Goal: Navigation & Orientation: Find specific page/section

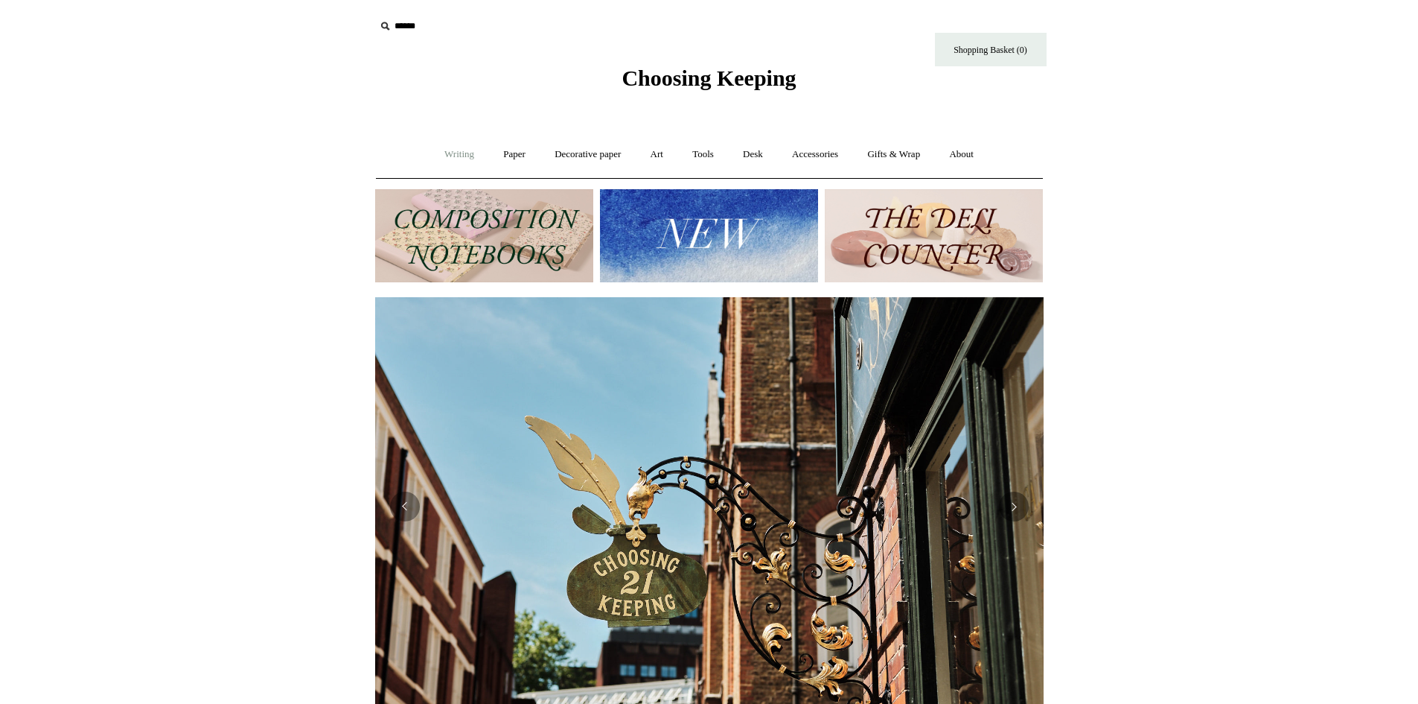
click at [450, 153] on link "Writing +" at bounding box center [459, 154] width 57 height 39
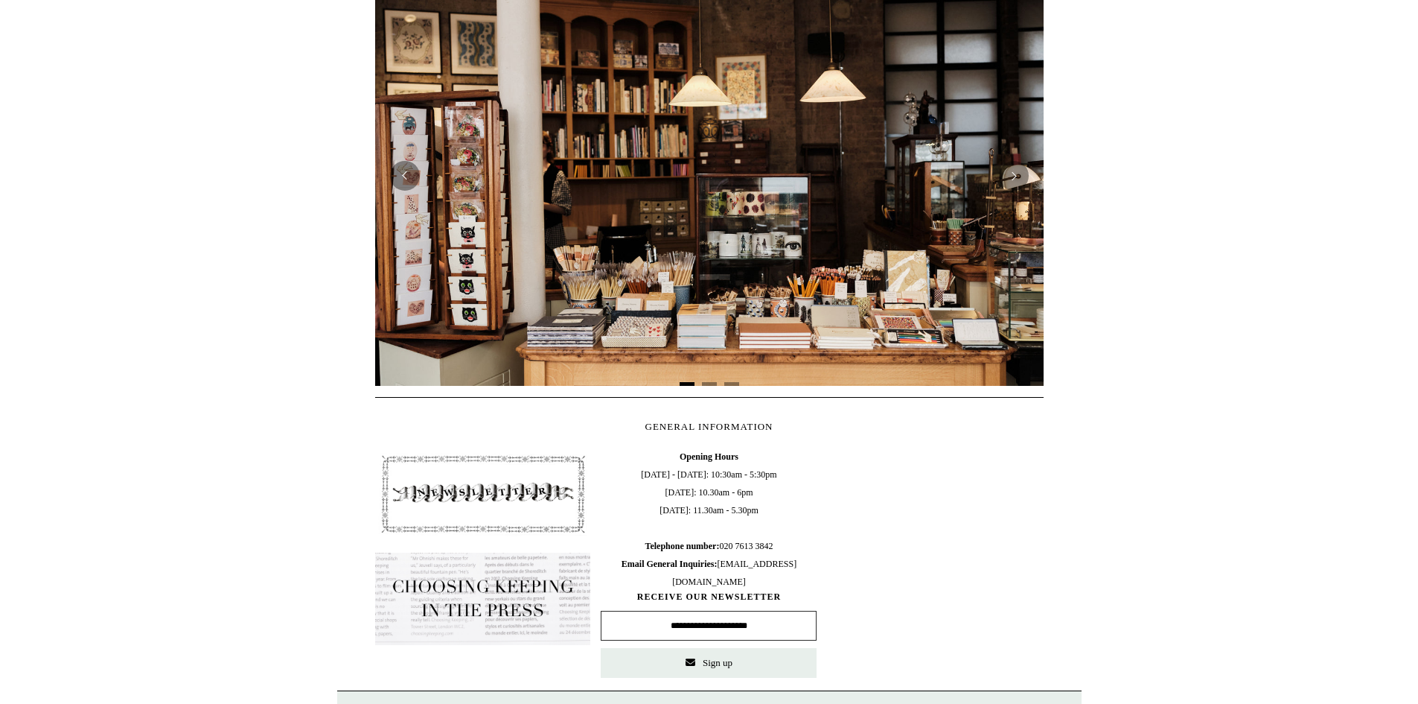
scroll to position [223, 0]
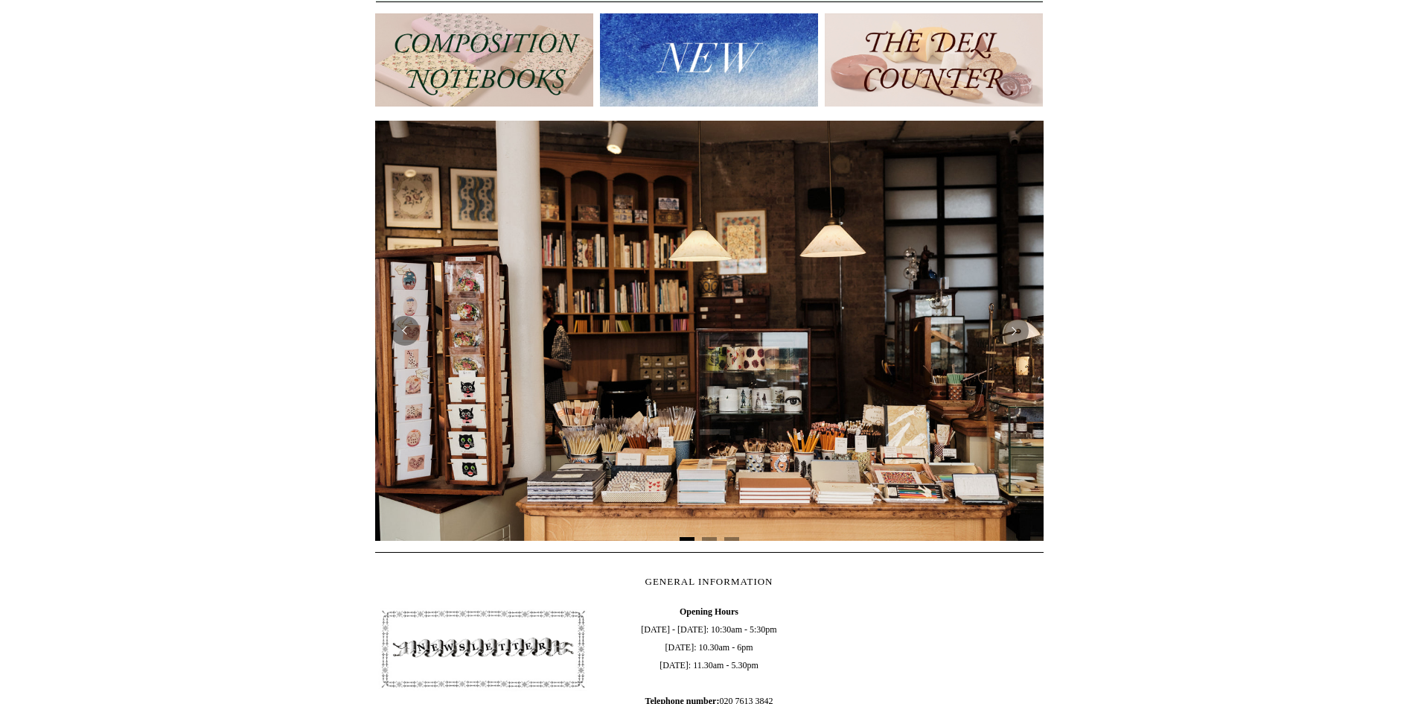
click at [492, 83] on img at bounding box center [484, 59] width 218 height 93
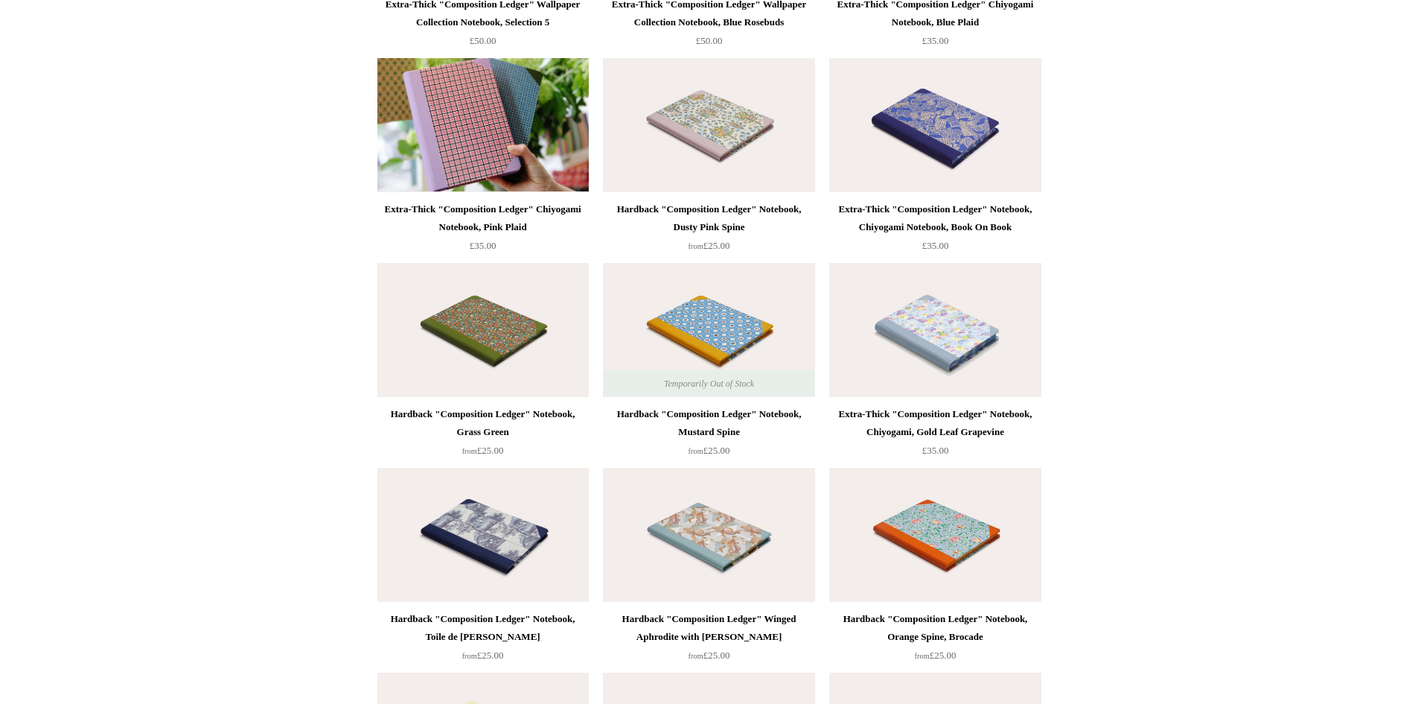
scroll to position [2457, 0]
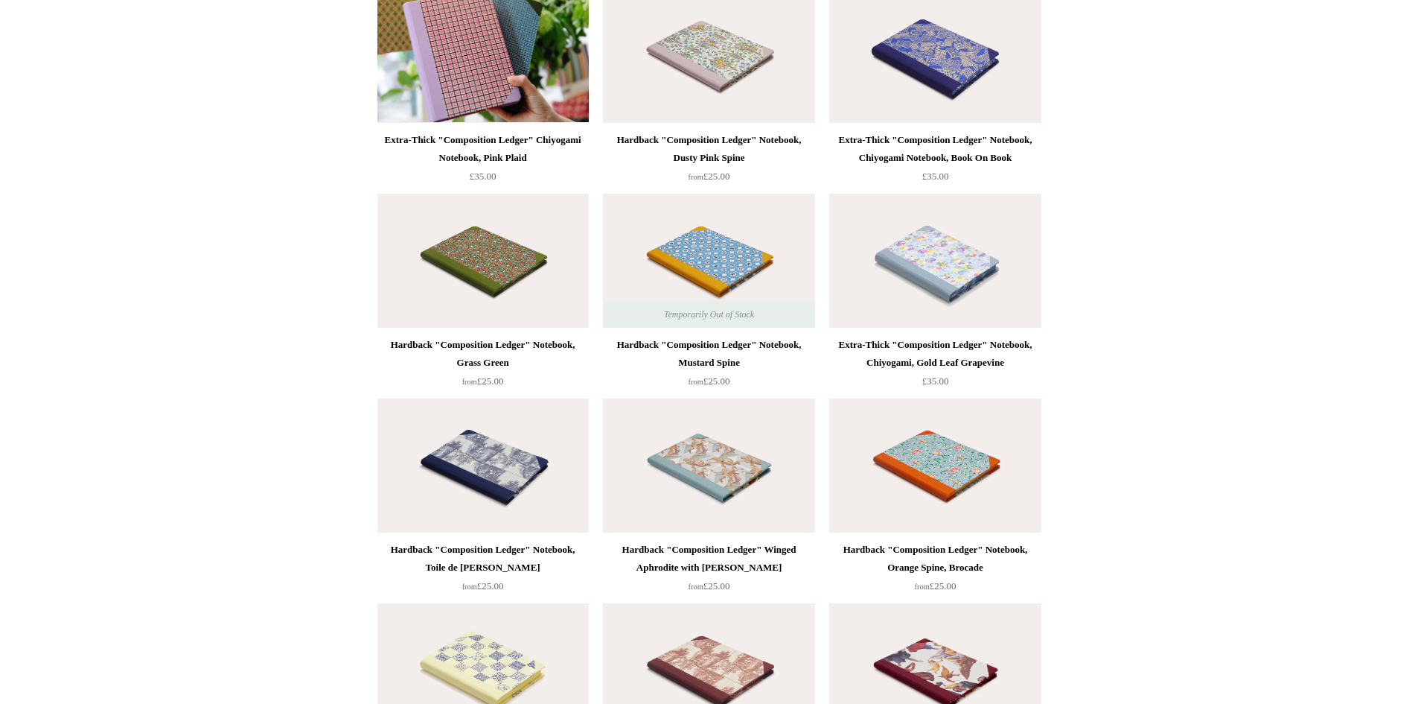
click at [937, 458] on img at bounding box center [934, 465] width 211 height 134
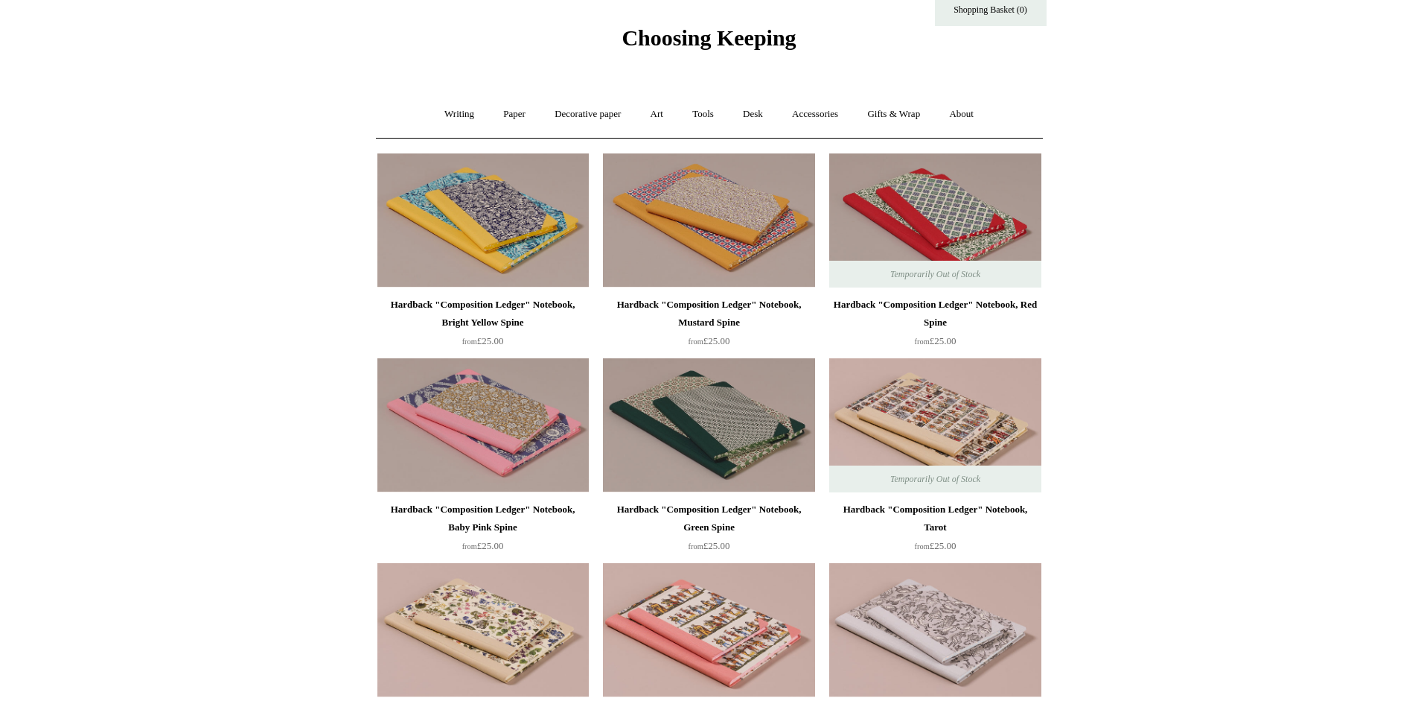
scroll to position [0, 0]
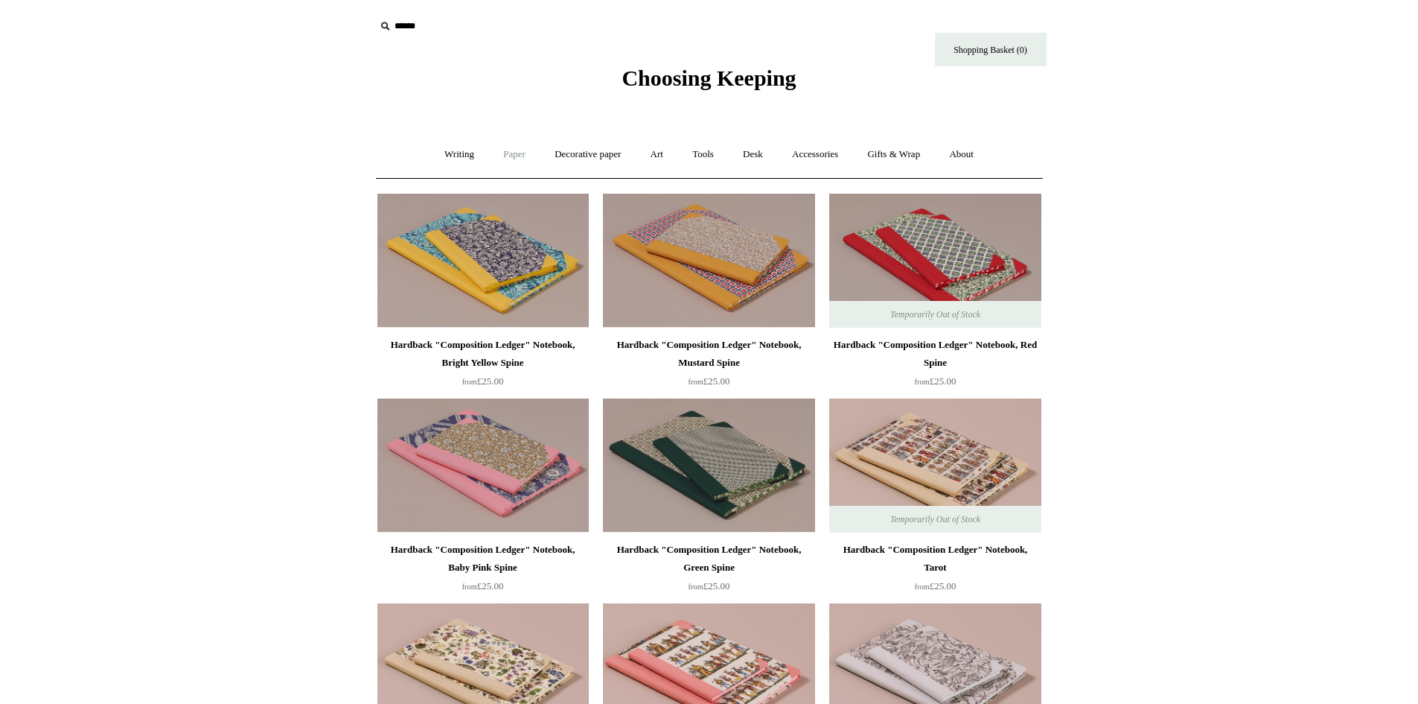
click at [502, 150] on link "Paper +" at bounding box center [514, 154] width 49 height 39
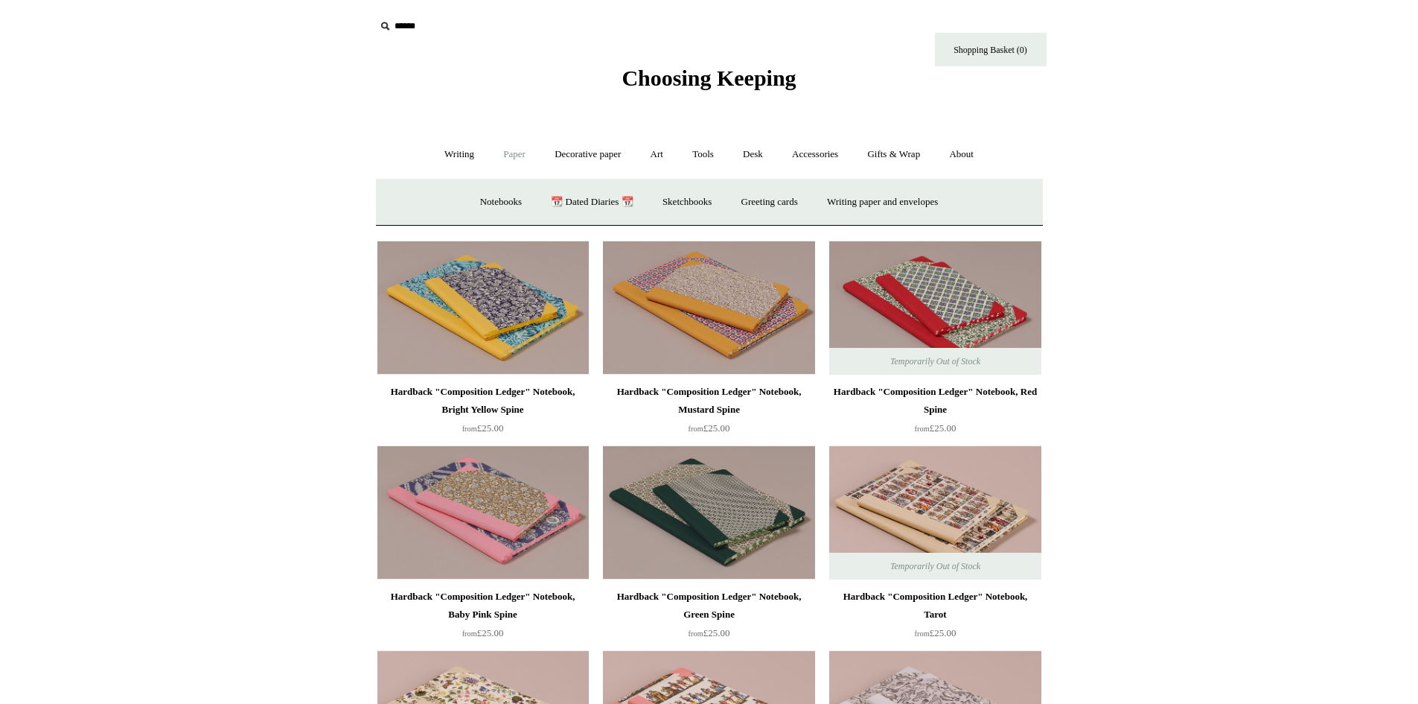
click at [497, 153] on link "Paper -" at bounding box center [514, 154] width 49 height 39
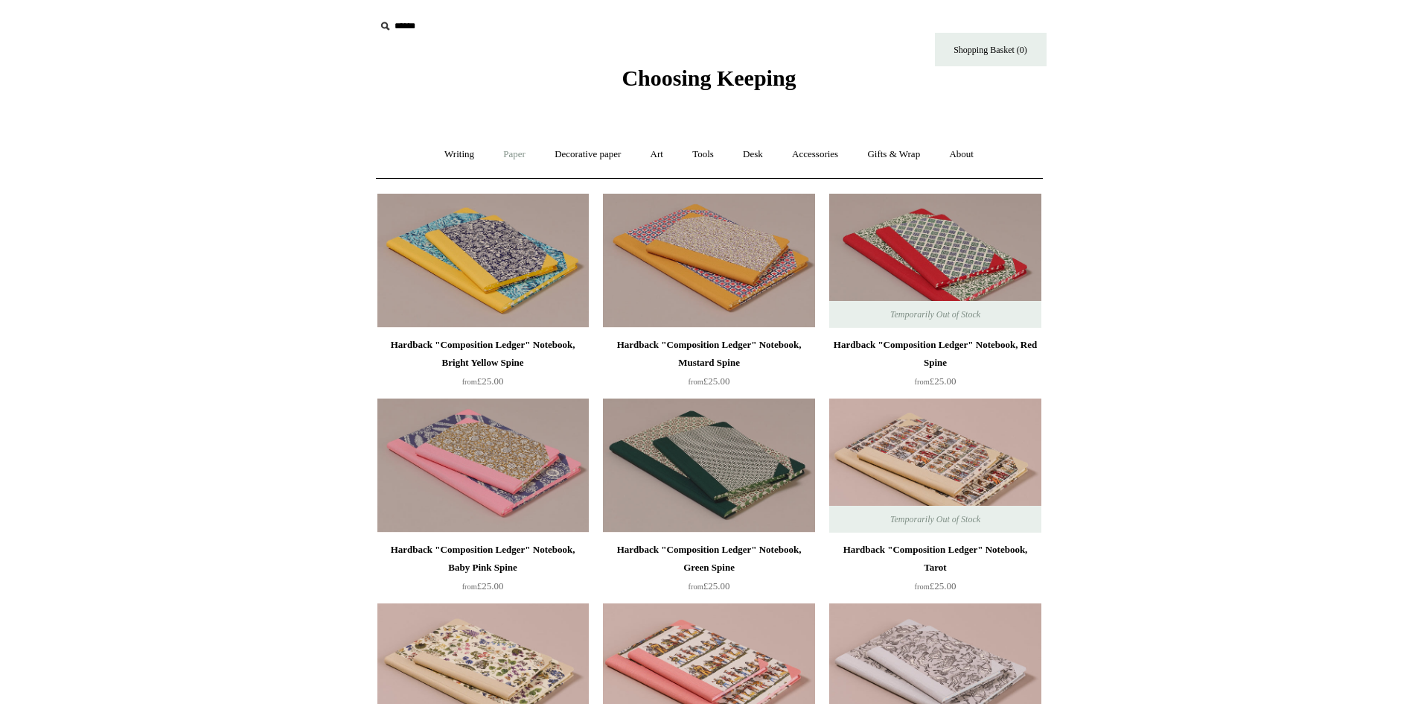
click at [498, 153] on link "Paper +" at bounding box center [514, 154] width 49 height 39
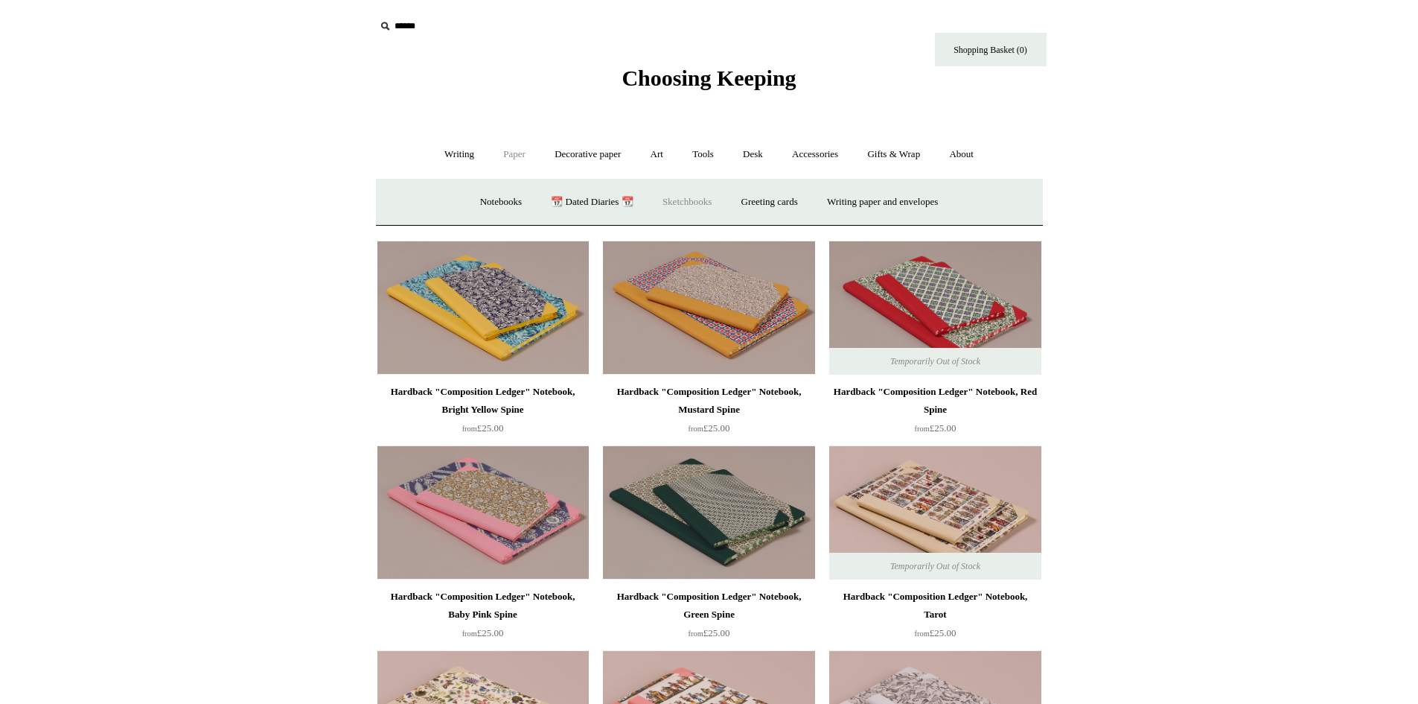
click at [684, 199] on link "Sketchbooks +" at bounding box center [687, 201] width 76 height 39
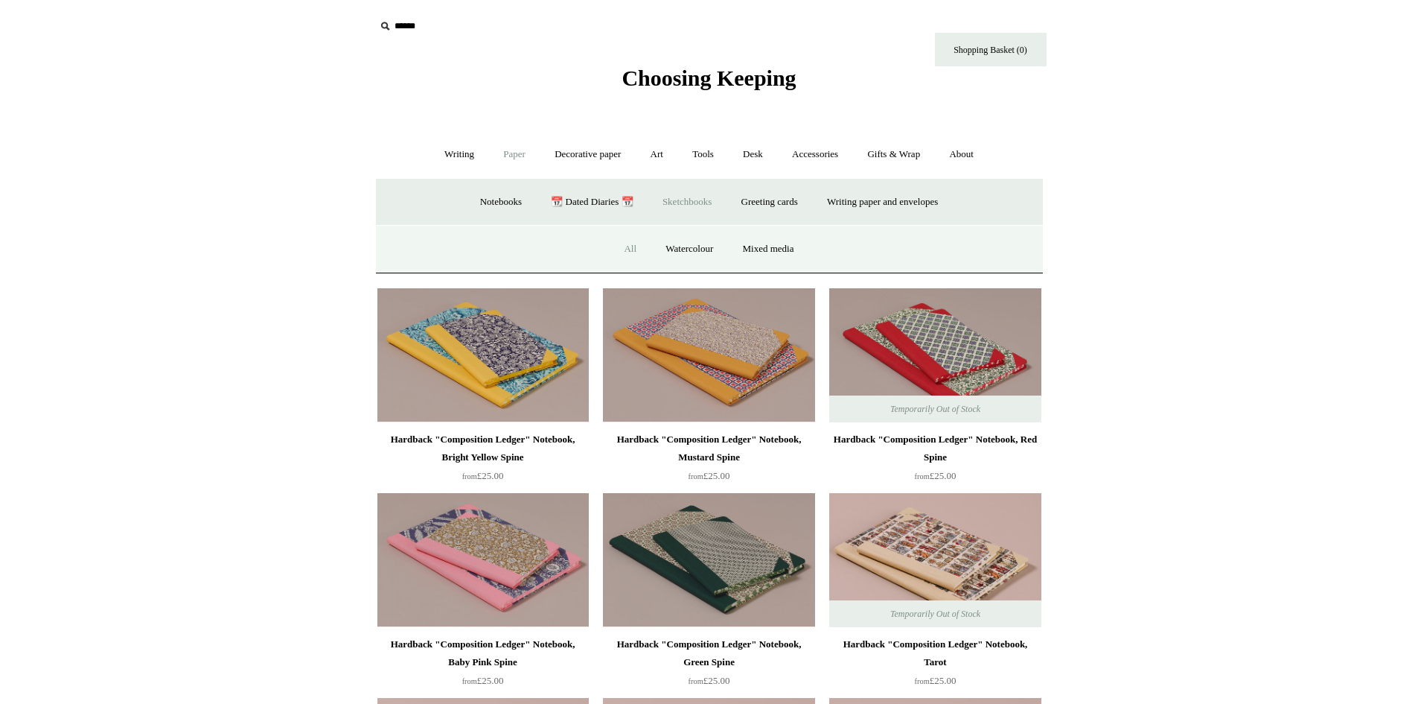
click at [627, 250] on link "All" at bounding box center [629, 248] width 39 height 39
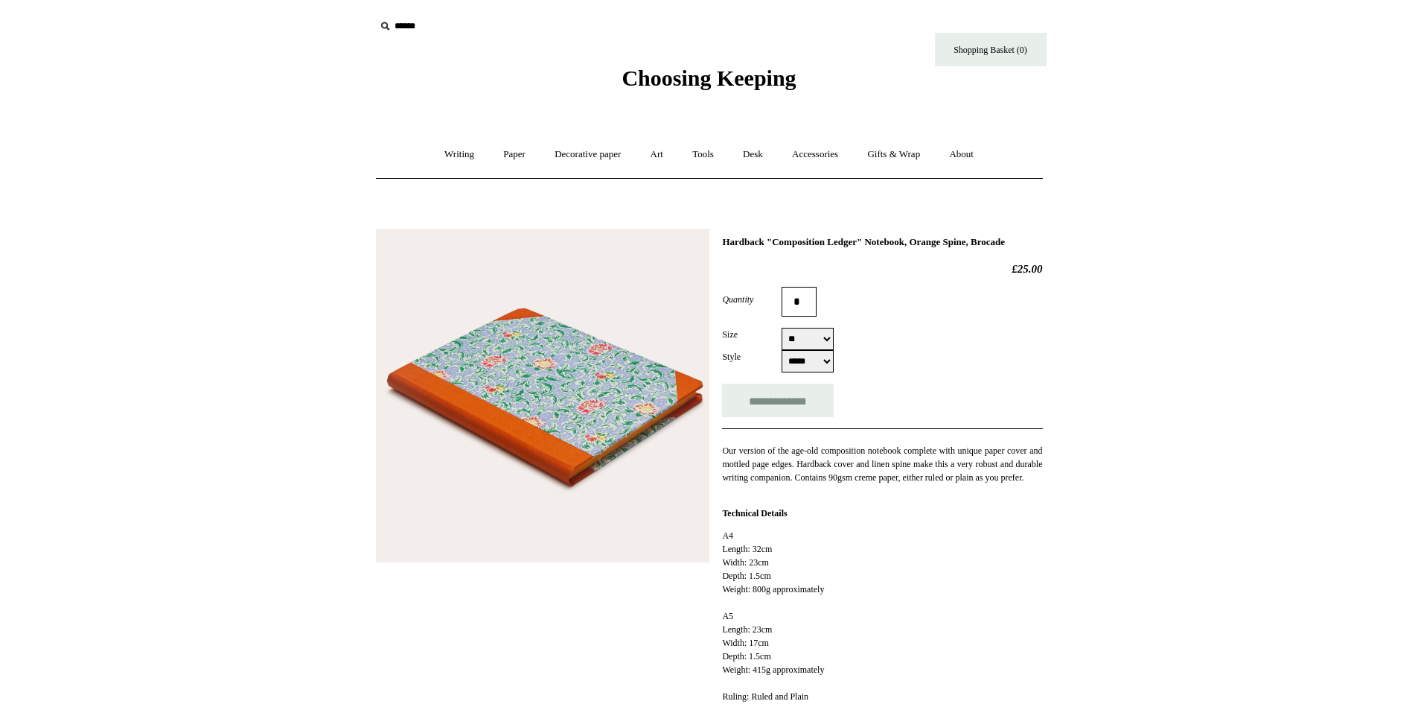
select select "**"
select select "*****"
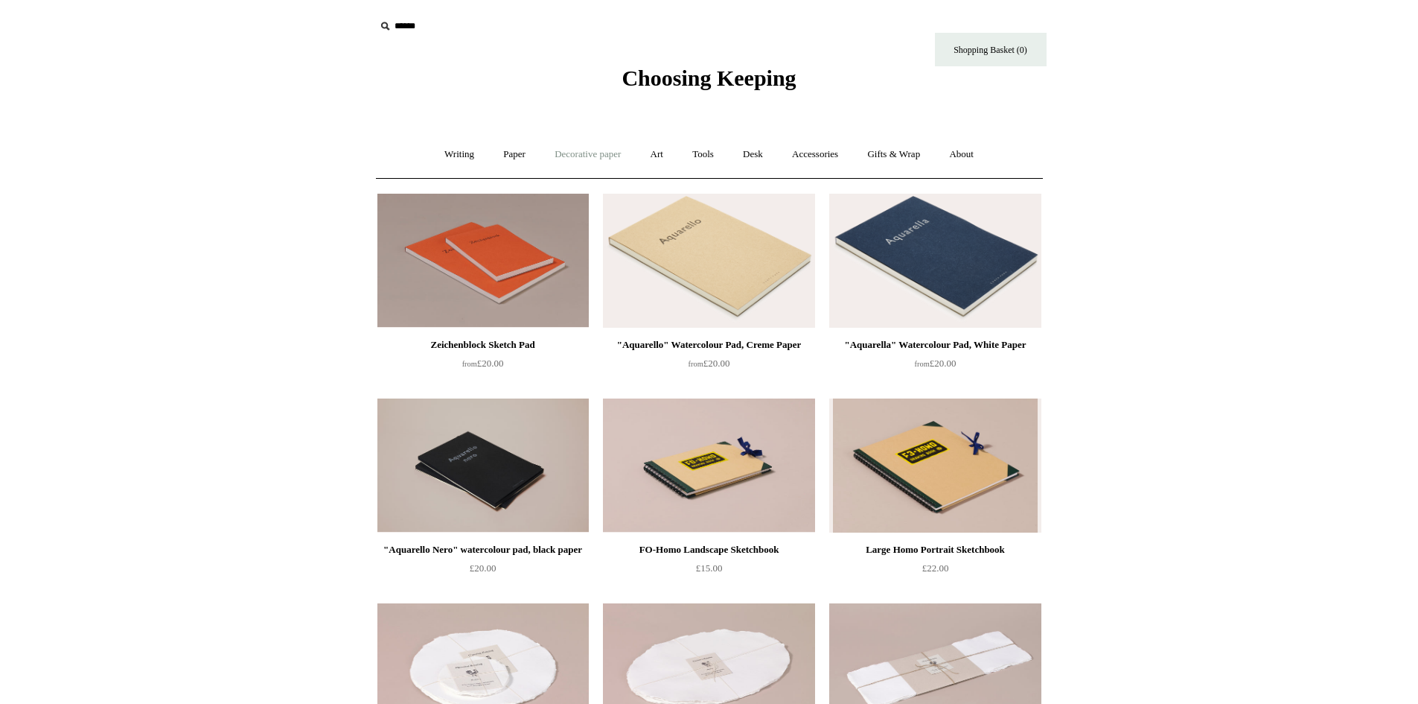
click at [590, 155] on link "Decorative paper +" at bounding box center [587, 154] width 93 height 39
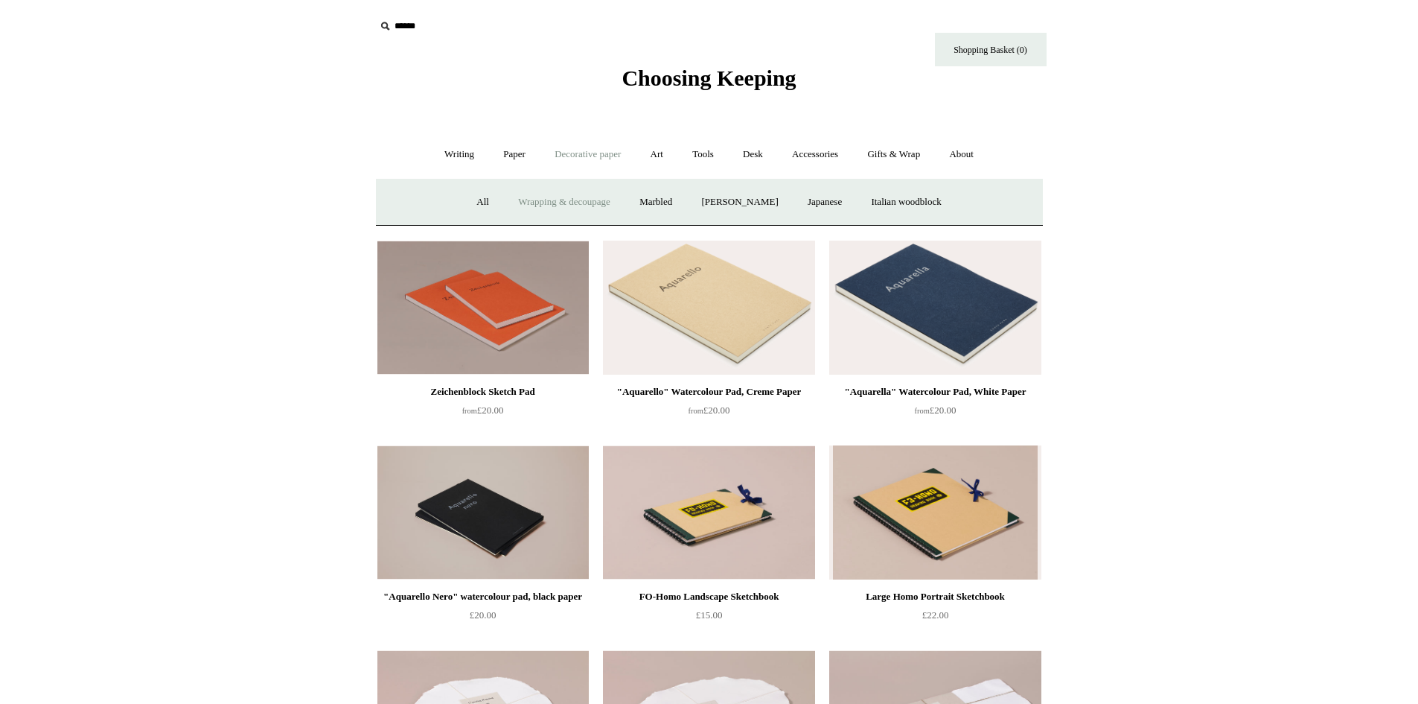
click at [561, 203] on link "Wrapping & decoupage" at bounding box center [564, 201] width 119 height 39
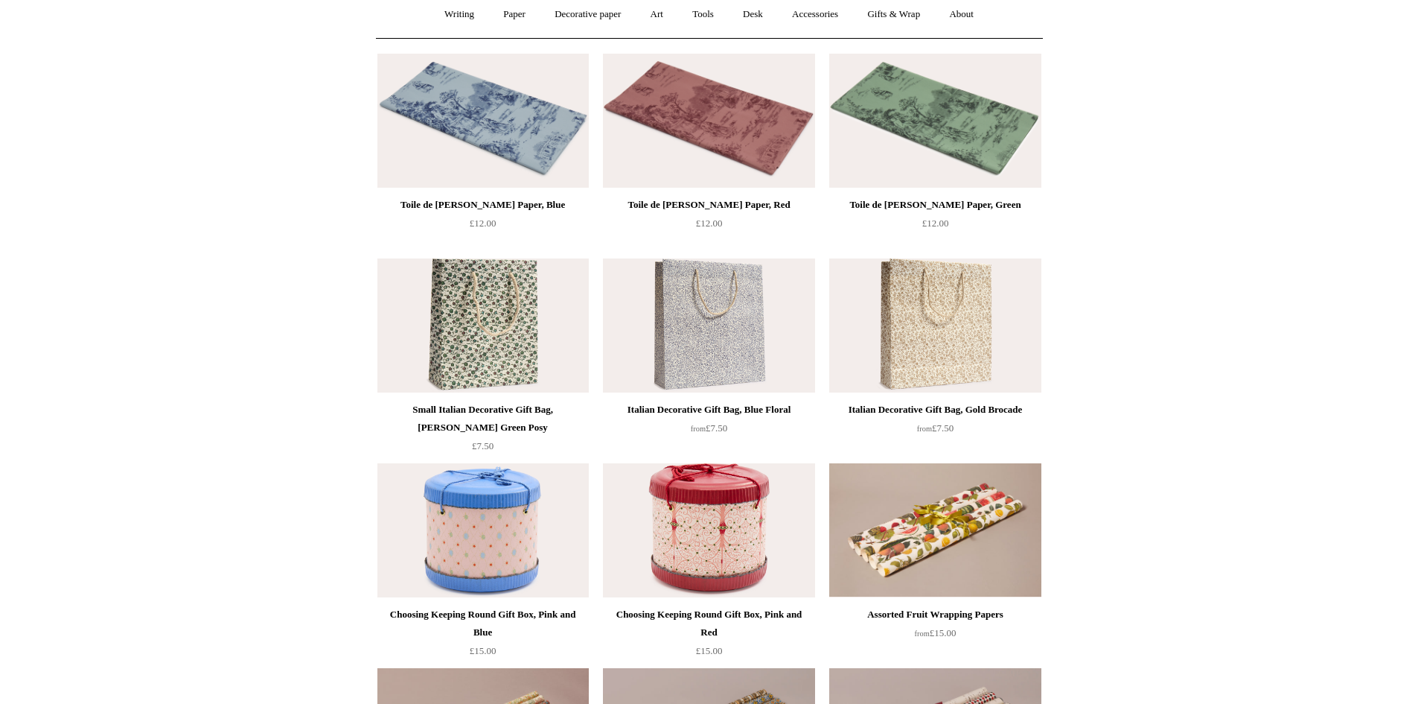
scroll to position [149, 0]
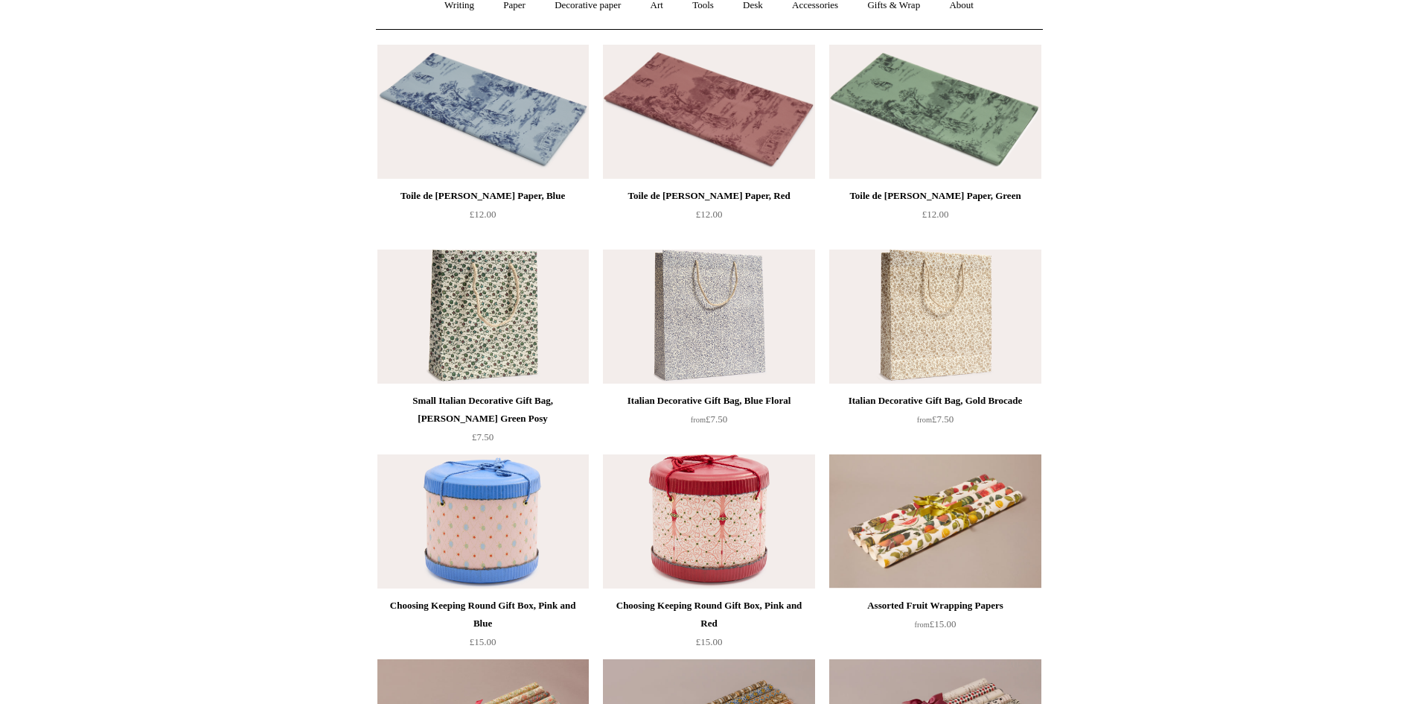
click at [720, 331] on img at bounding box center [708, 316] width 211 height 134
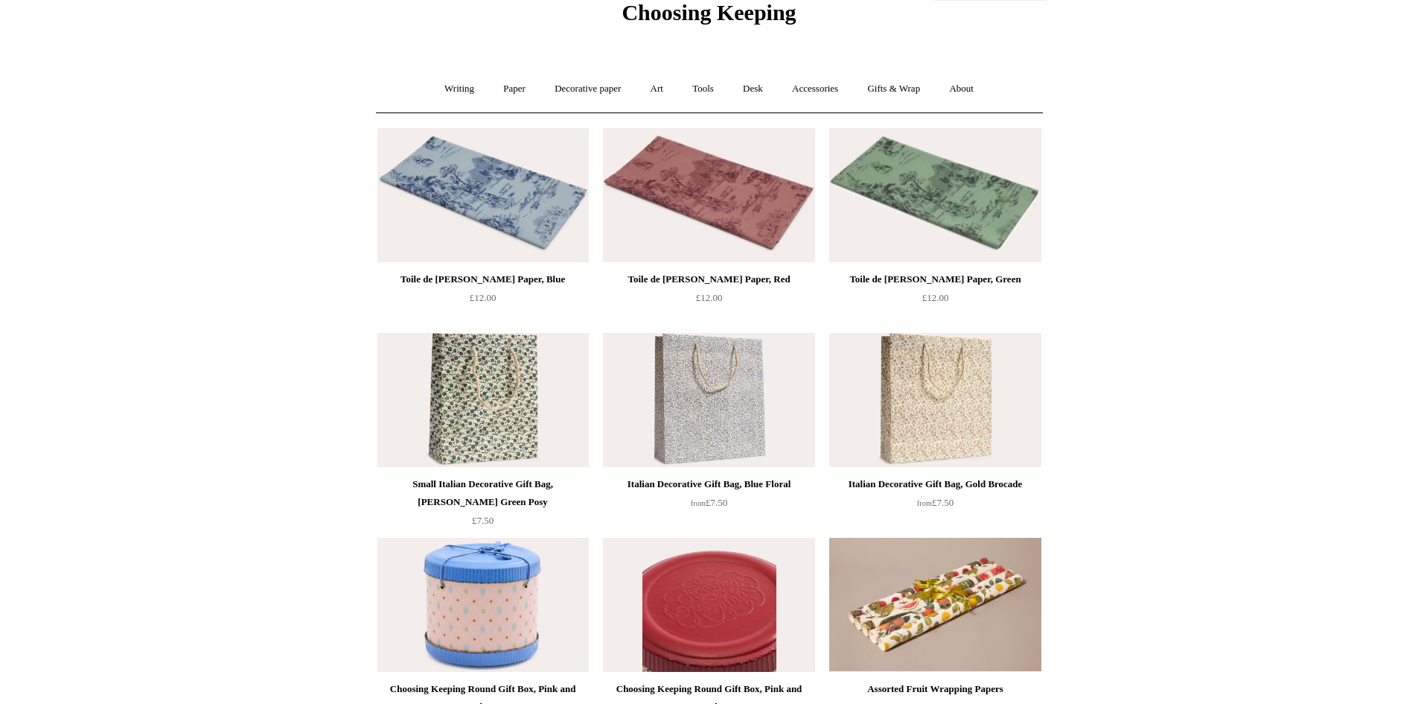
scroll to position [0, 0]
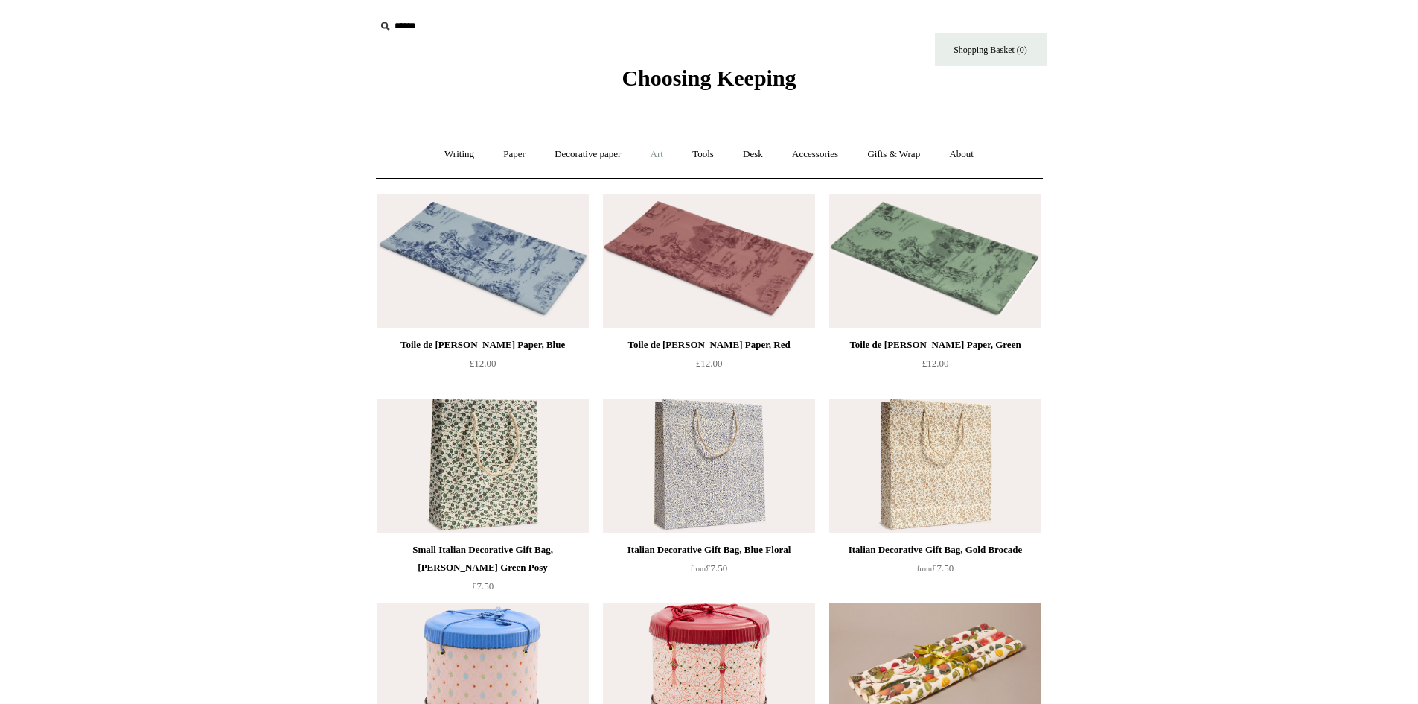
click at [666, 158] on link "Art +" at bounding box center [656, 154] width 39 height 39
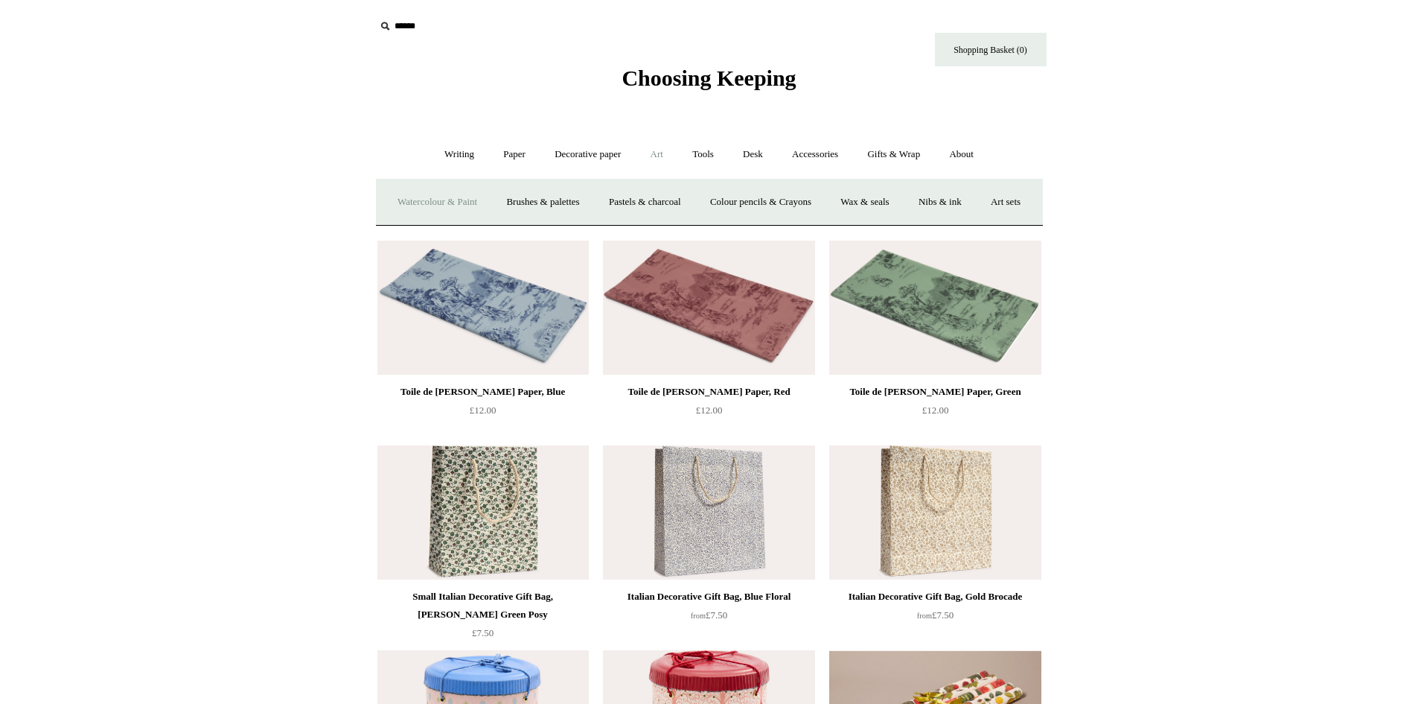
click at [481, 203] on link "Watercolour & Paint" at bounding box center [437, 201] width 106 height 39
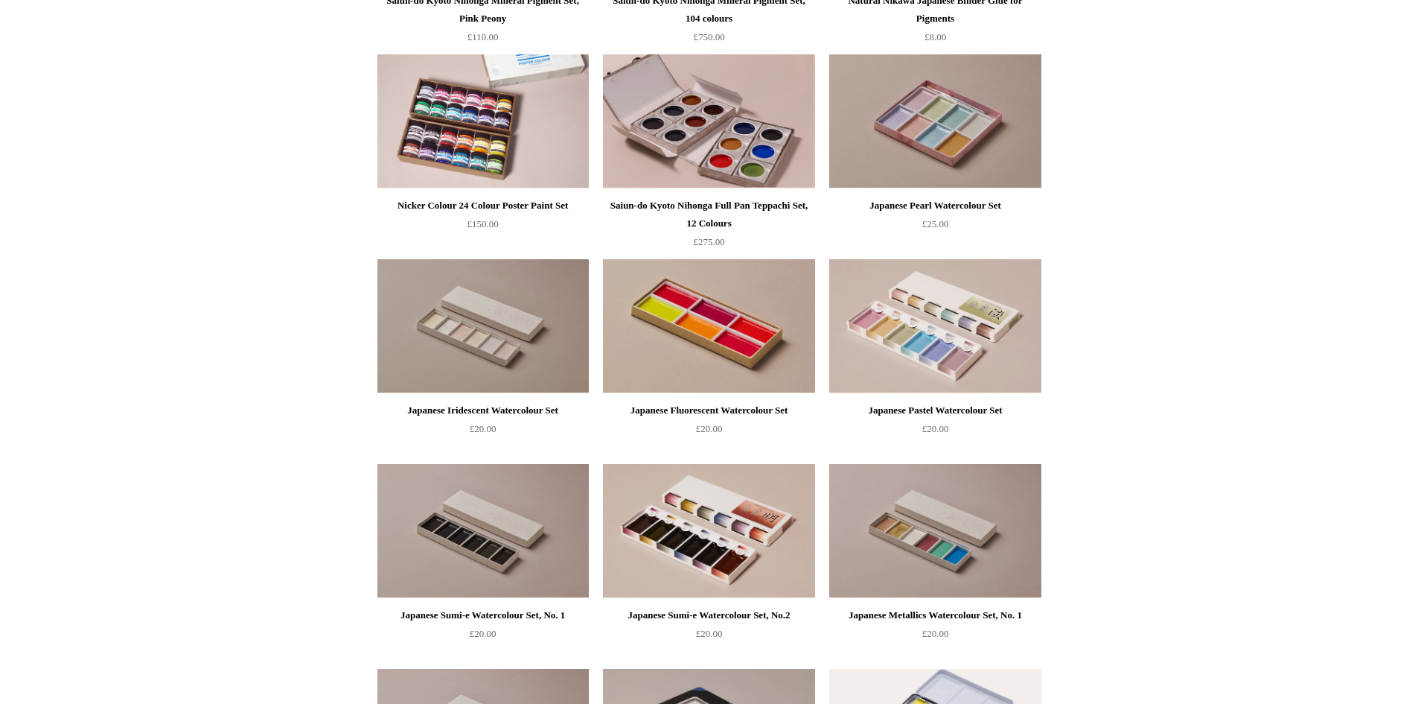
scroll to position [1787, 0]
